Goal: Information Seeking & Learning: Learn about a topic

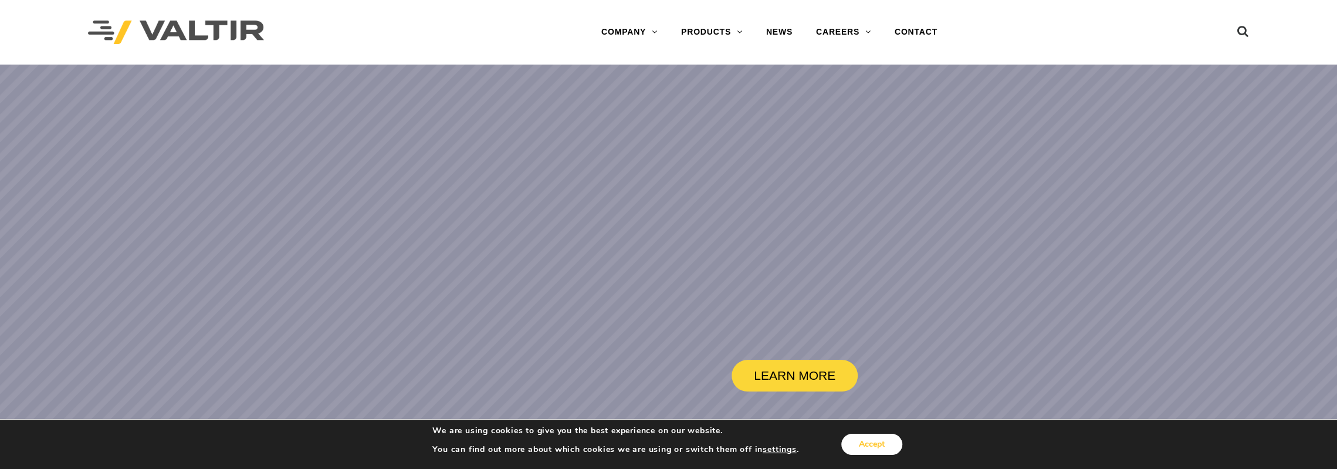
click at [882, 445] on button "Accept" at bounding box center [871, 444] width 61 height 21
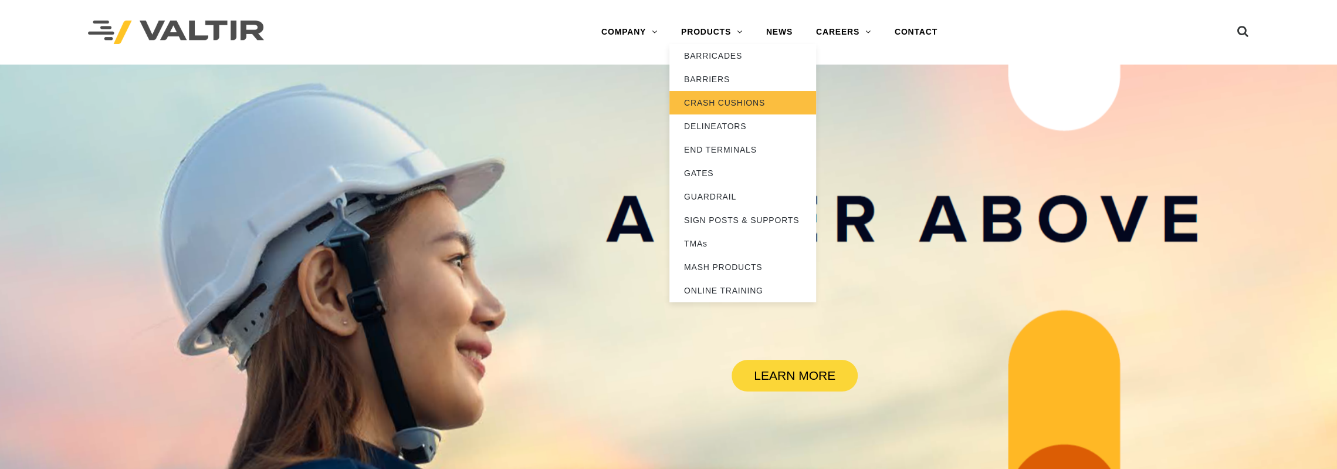
click at [717, 100] on link "CRASH CUSHIONS" at bounding box center [742, 102] width 147 height 23
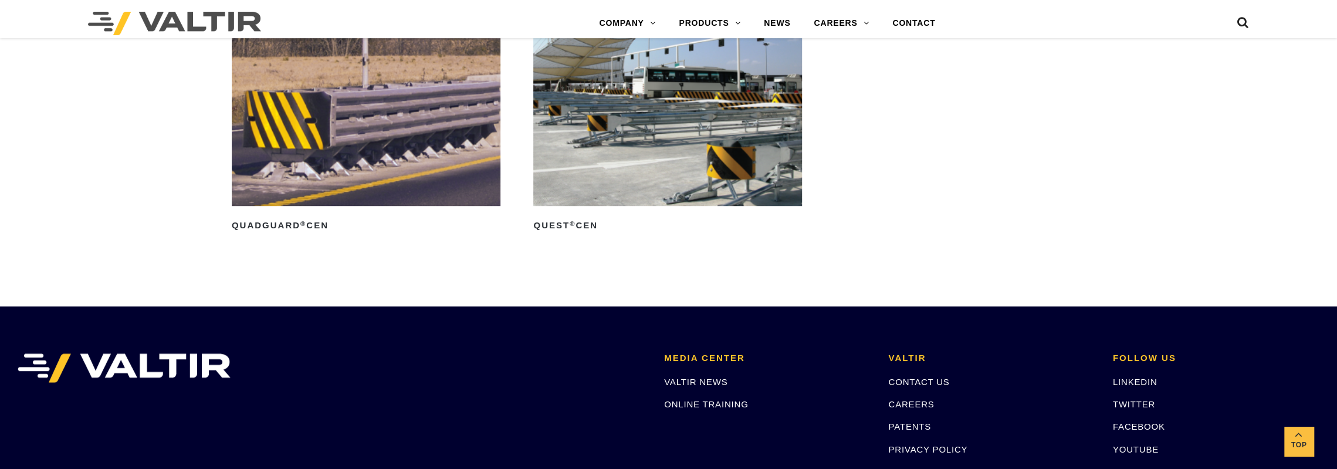
scroll to position [4342, 0]
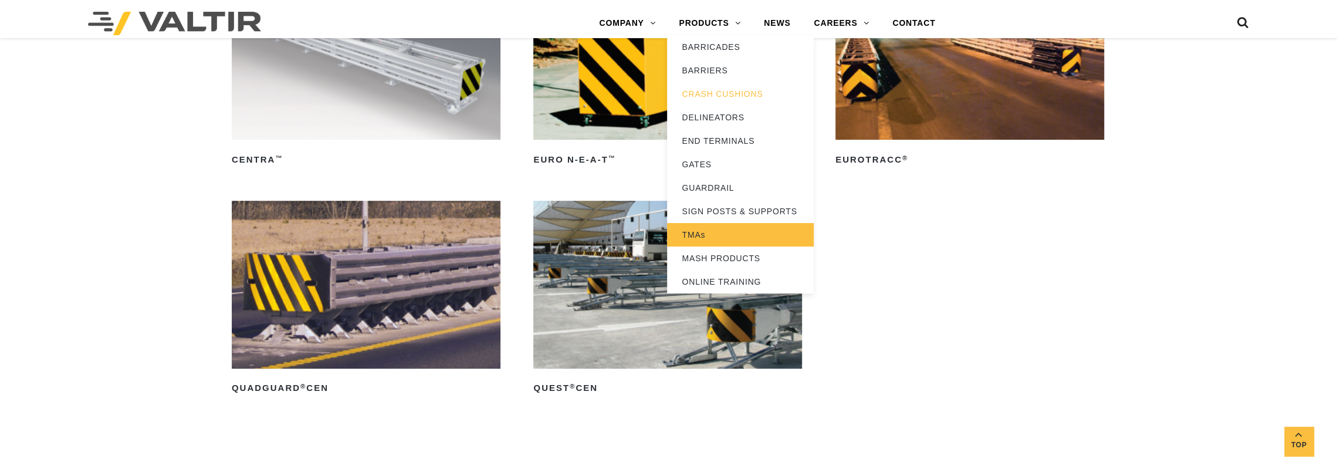
click at [695, 230] on link "TMAs" at bounding box center [740, 234] width 147 height 23
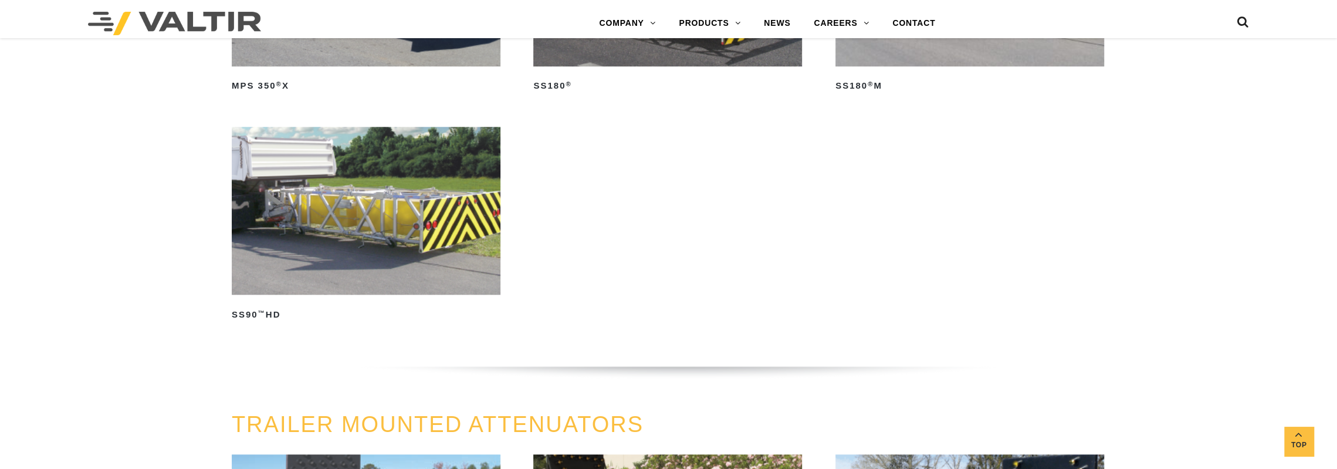
scroll to position [1056, 0]
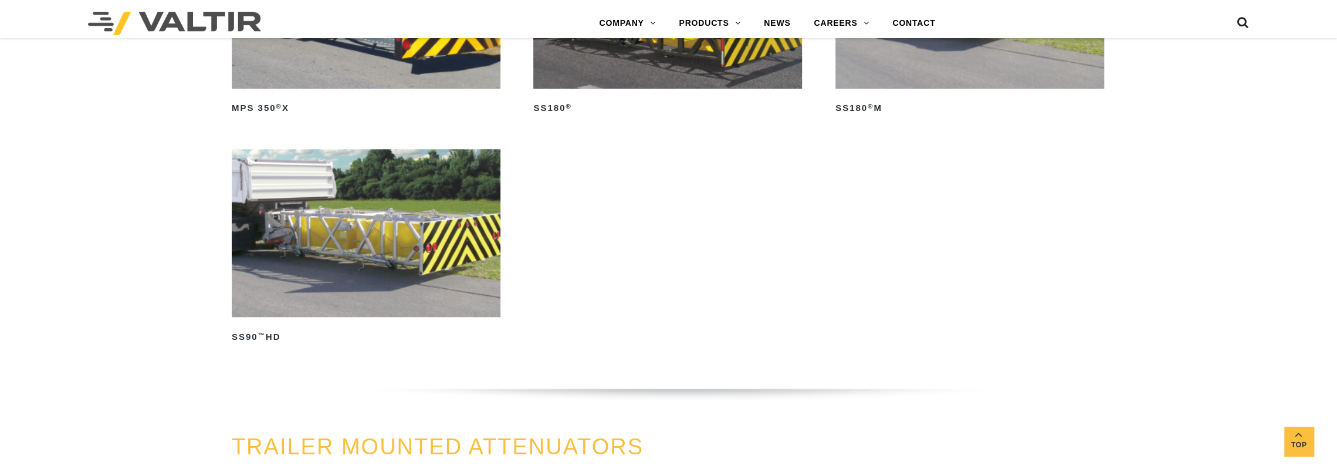
click at [391, 216] on img at bounding box center [366, 233] width 269 height 168
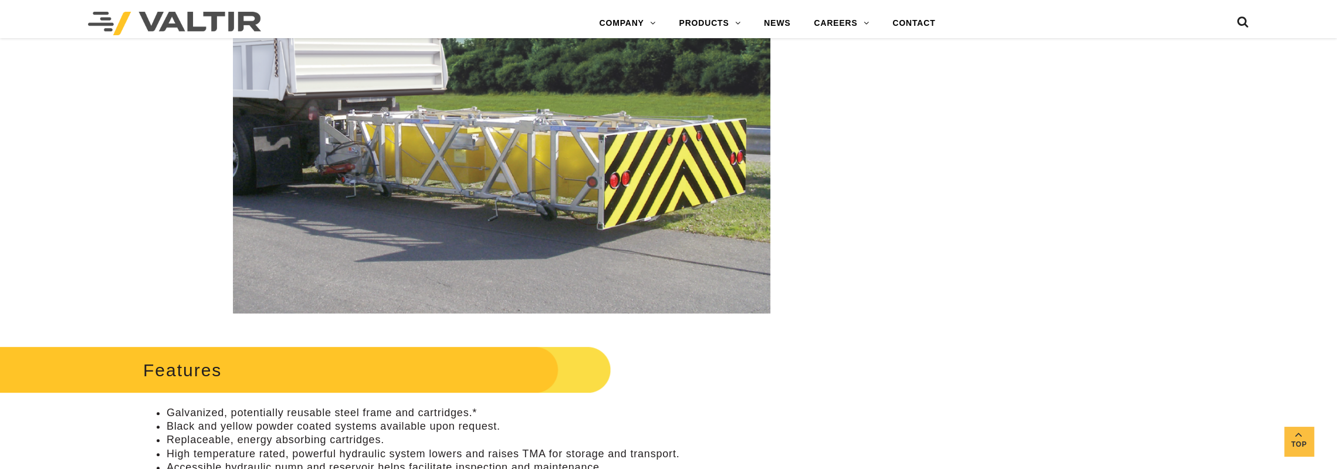
scroll to position [235, 0]
